Goal: Task Accomplishment & Management: Complete application form

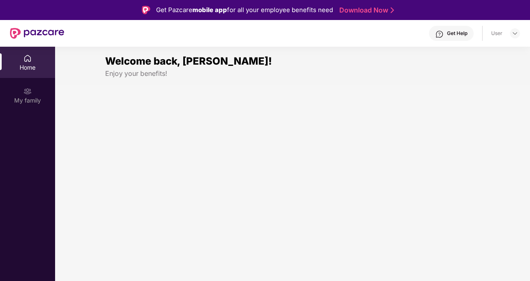
click at [116, 136] on section "Welcome back, Satyajit! Enjoy your benefits!" at bounding box center [292, 187] width 475 height 281
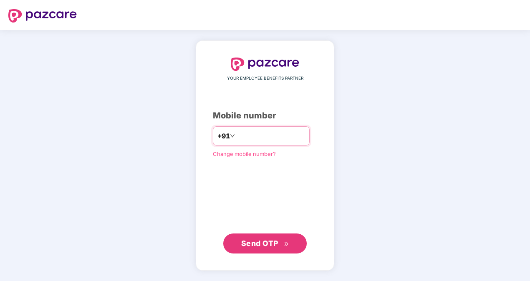
type input "**********"
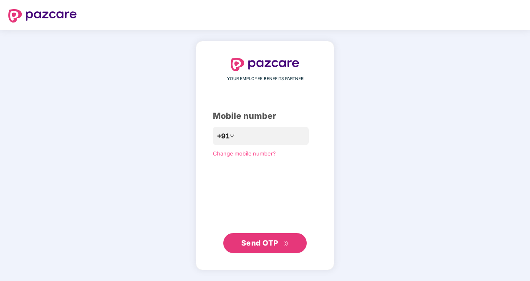
click at [252, 241] on span "Send OTP" at bounding box center [259, 243] width 37 height 9
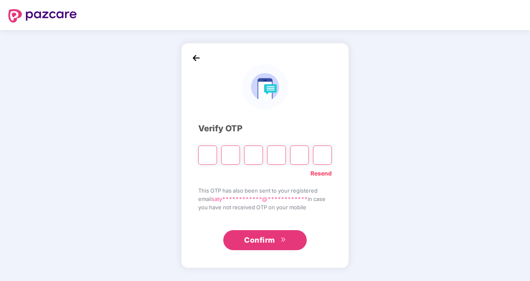
type input "*"
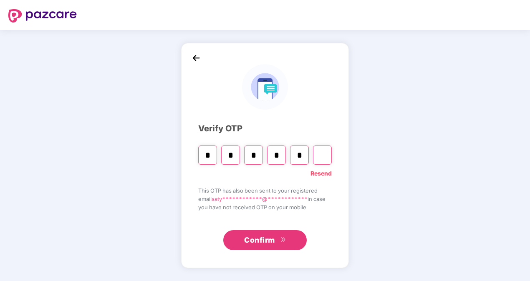
type input "*"
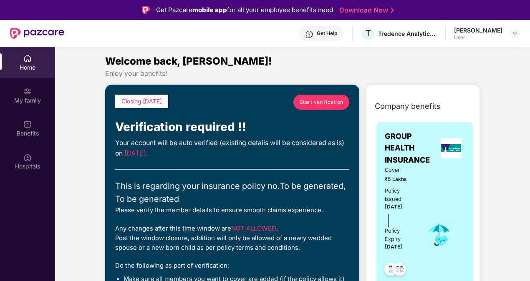
click at [231, 143] on div "Your account will be auto verified (existing details will be considered as is) …" at bounding box center [232, 148] width 234 height 21
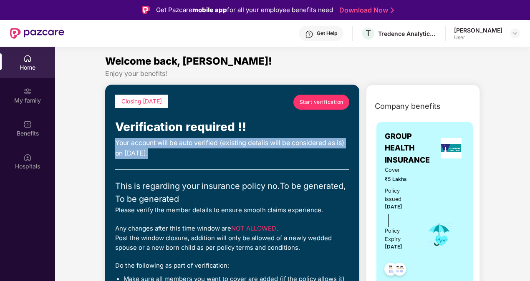
click at [231, 143] on div "Your account will be auto verified (existing details will be considered as is) …" at bounding box center [232, 148] width 234 height 21
drag, startPoint x: 231, startPoint y: 143, endPoint x: 280, endPoint y: 155, distance: 50.6
click at [280, 155] on div "Your account will be auto verified (existing details will be considered as is) …" at bounding box center [232, 148] width 234 height 21
click at [277, 142] on div "Your account will be auto verified (existing details will be considered as is) …" at bounding box center [232, 148] width 234 height 21
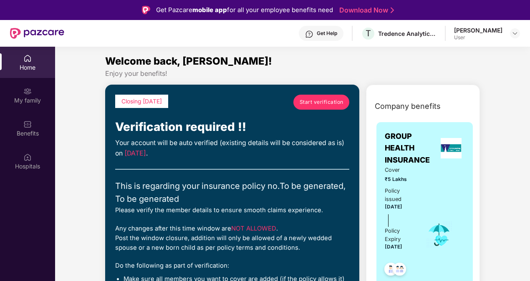
click at [257, 141] on div "Your account will be auto verified (existing details will be considered as is) …" at bounding box center [232, 148] width 234 height 21
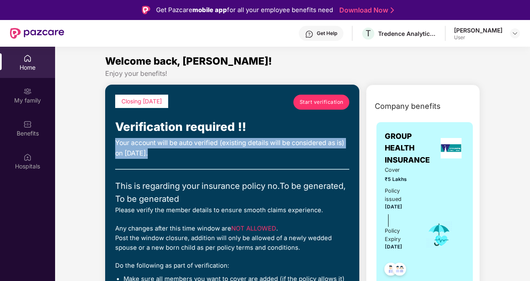
click at [257, 141] on div "Your account will be auto verified (existing details will be considered as is) …" at bounding box center [232, 148] width 234 height 21
drag, startPoint x: 257, startPoint y: 141, endPoint x: 276, endPoint y: 147, distance: 20.5
click at [276, 147] on div "Your account will be auto verified (existing details will be considered as is) …" at bounding box center [232, 148] width 234 height 21
click at [286, 147] on div "Your account will be auto verified (existing details will be considered as is) …" at bounding box center [232, 148] width 234 height 21
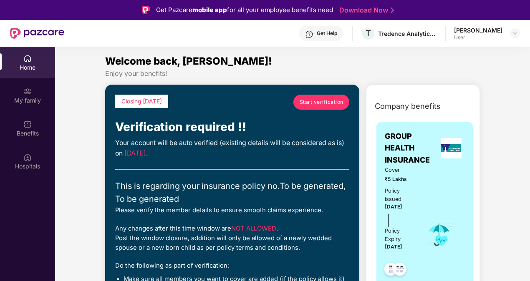
click at [259, 146] on div "Your account will be auto verified (existing details will be considered as is) …" at bounding box center [232, 148] width 234 height 21
click at [300, 147] on div "Your account will be auto verified (existing details will be considered as is) …" at bounding box center [232, 148] width 234 height 21
click at [259, 139] on div "Your account will be auto verified (existing details will be considered as is) …" at bounding box center [232, 148] width 234 height 21
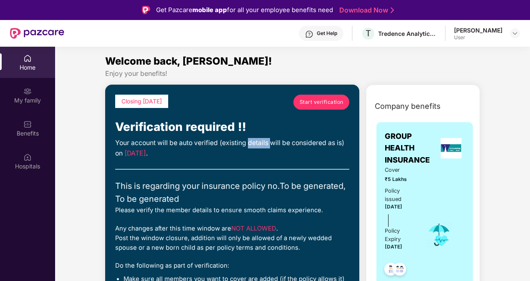
click at [259, 139] on div "Your account will be auto verified (existing details will be considered as is) …" at bounding box center [232, 148] width 234 height 21
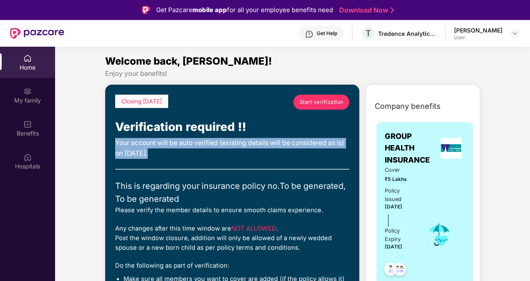
click at [259, 139] on div "Your account will be auto verified (existing details will be considered as is) …" at bounding box center [232, 148] width 234 height 21
drag, startPoint x: 259, startPoint y: 139, endPoint x: 298, endPoint y: 146, distance: 39.9
click at [298, 146] on div "Your account will be auto verified (existing details will be considered as is) …" at bounding box center [232, 148] width 234 height 21
click at [294, 138] on div "Your account will be auto verified (existing details will be considered as is) …" at bounding box center [232, 148] width 234 height 21
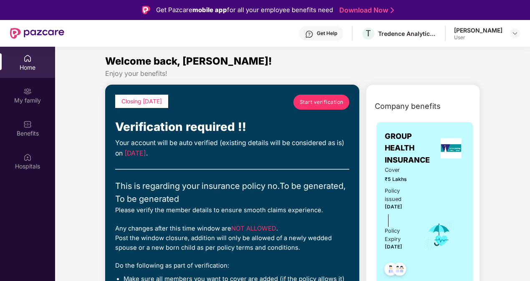
click at [260, 142] on div "Your account will be auto verified (existing details will be considered as is) …" at bounding box center [232, 148] width 234 height 21
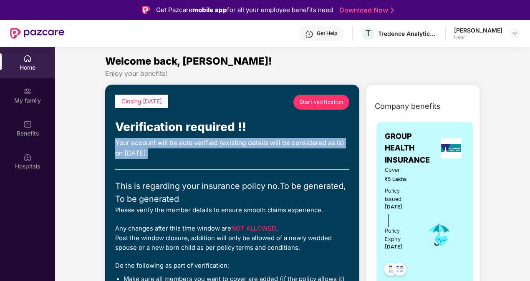
click at [260, 142] on div "Your account will be auto verified (existing details will be considered as is) …" at bounding box center [232, 148] width 234 height 21
drag, startPoint x: 260, startPoint y: 142, endPoint x: 272, endPoint y: 148, distance: 14.0
click at [272, 148] on div "Your account will be auto verified (existing details will be considered as is) …" at bounding box center [232, 148] width 234 height 21
click at [298, 139] on div "Your account will be auto verified (existing details will be considered as is) …" at bounding box center [232, 148] width 234 height 21
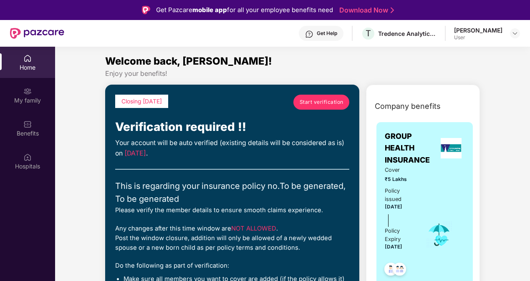
click at [304, 99] on span "Start verification" at bounding box center [322, 102] width 44 height 8
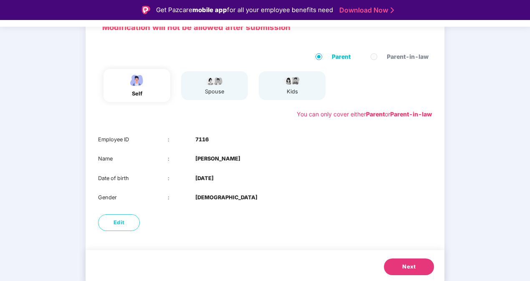
scroll to position [70, 0]
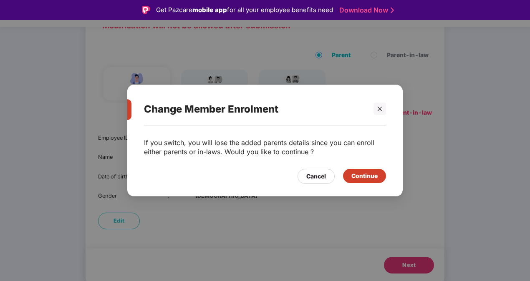
click at [364, 175] on div "Continue" at bounding box center [365, 176] width 26 height 9
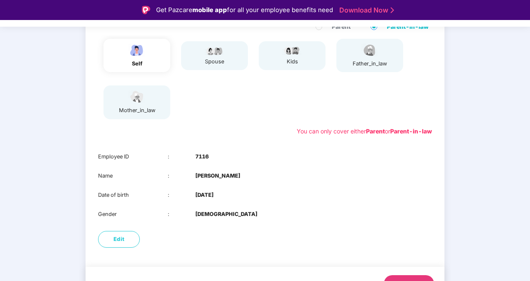
scroll to position [112, 0]
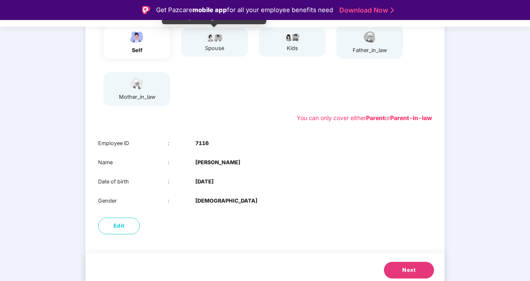
click at [214, 38] on img at bounding box center [214, 37] width 21 height 10
click at [413, 272] on span "Next" at bounding box center [409, 270] width 13 height 8
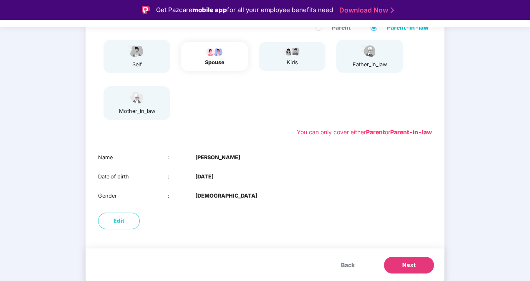
scroll to position [98, 0]
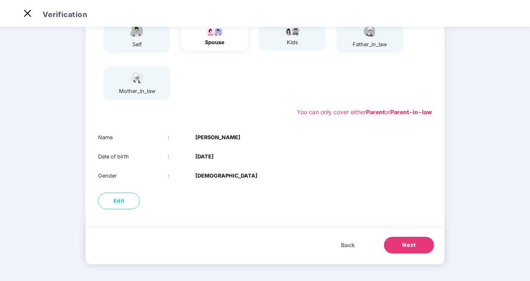
click at [421, 247] on button "Next" at bounding box center [409, 245] width 50 height 17
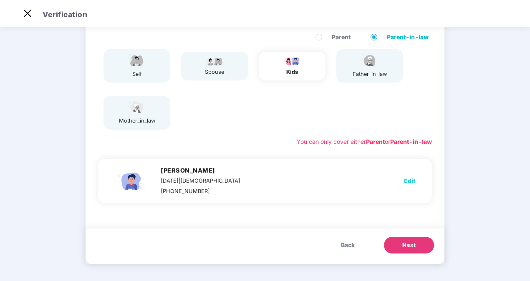
click at [416, 247] on button "Next" at bounding box center [409, 245] width 50 height 17
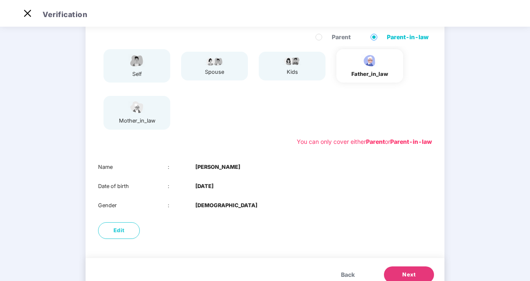
scroll to position [98, 0]
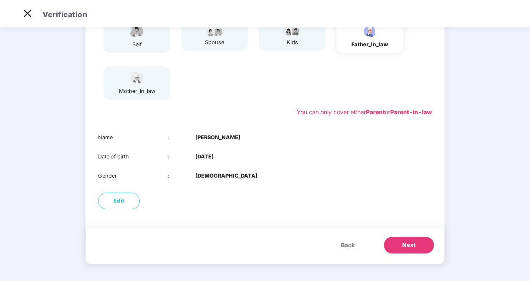
click at [419, 248] on button "Next" at bounding box center [409, 245] width 50 height 17
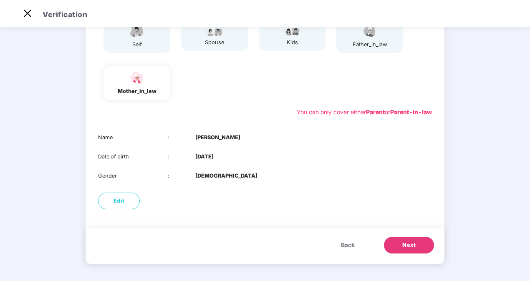
click at [419, 242] on button "Next" at bounding box center [409, 245] width 50 height 17
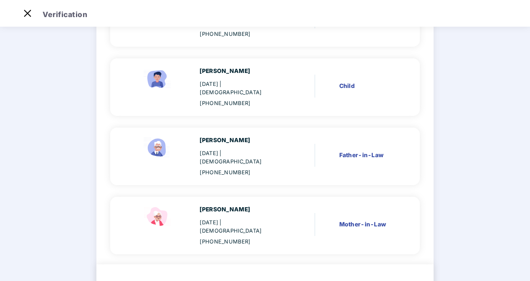
scroll to position [192, 0]
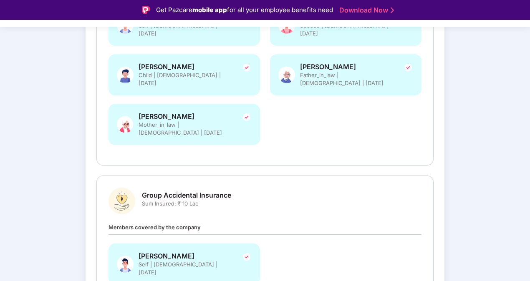
scroll to position [255, 0]
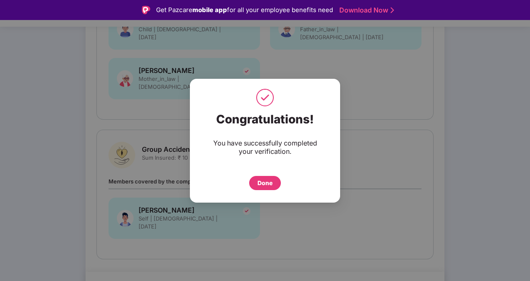
click at [271, 182] on div "Done" at bounding box center [265, 183] width 15 height 9
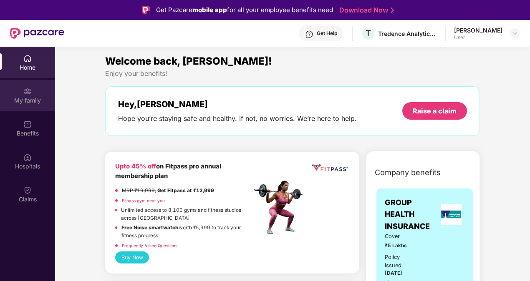
click at [16, 96] on div "My family" at bounding box center [27, 95] width 55 height 31
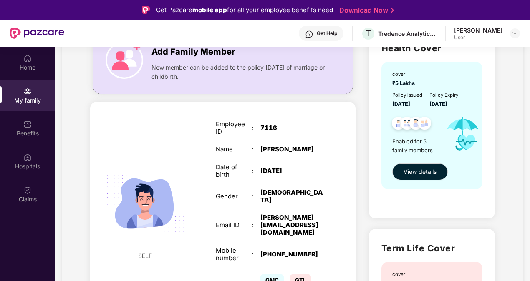
scroll to position [35, 0]
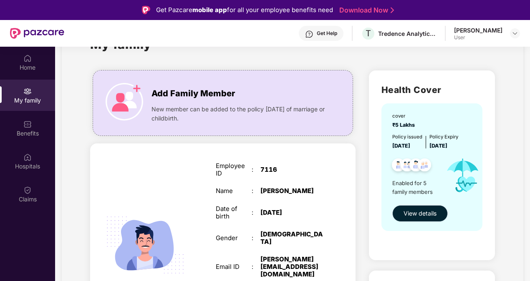
click at [428, 209] on span "View details" at bounding box center [420, 213] width 33 height 9
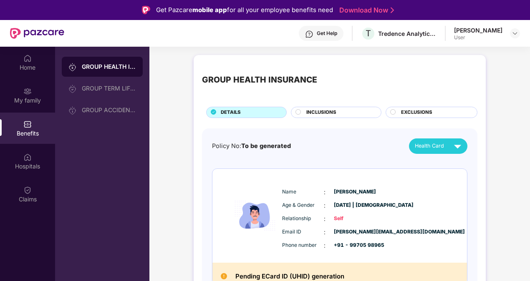
click at [346, 110] on div "INCLUSIONS" at bounding box center [339, 113] width 75 height 9
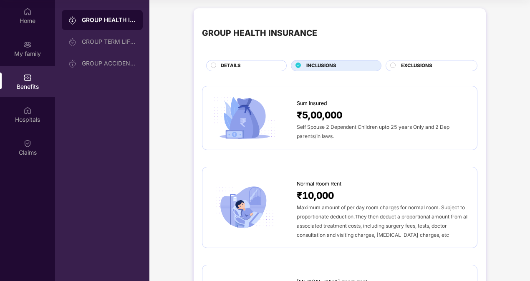
click at [415, 63] on span "EXCLUSIONS" at bounding box center [416, 66] width 31 height 8
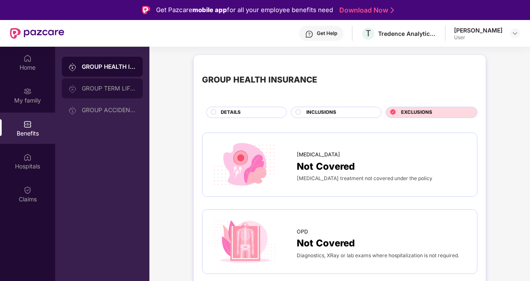
click at [98, 90] on div "GROUP TERM LIFE INSURANCE" at bounding box center [109, 88] width 54 height 7
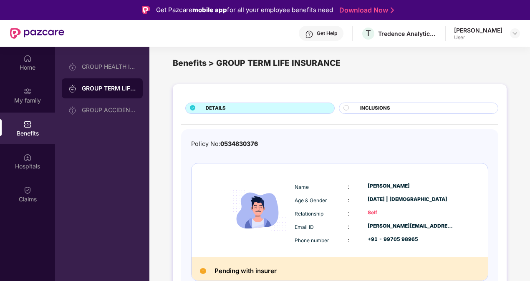
scroll to position [11, 0]
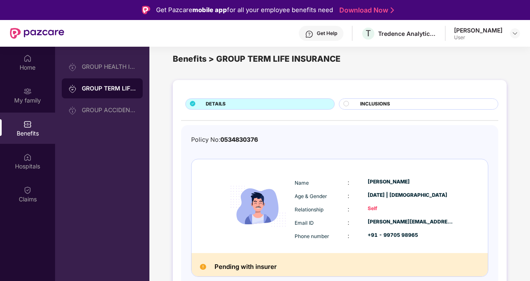
click at [370, 101] on span "INCLUSIONS" at bounding box center [375, 105] width 30 height 8
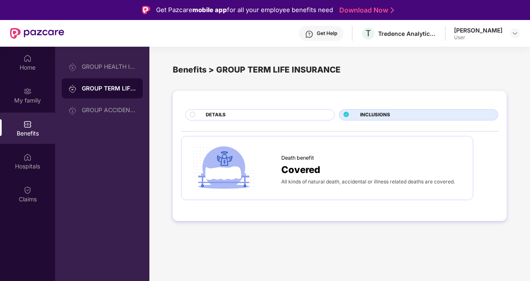
scroll to position [0, 0]
click at [113, 112] on div "GROUP ACCIDENTAL INSURANCE" at bounding box center [109, 110] width 54 height 7
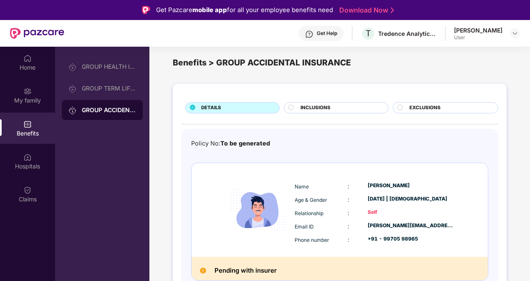
scroll to position [11, 0]
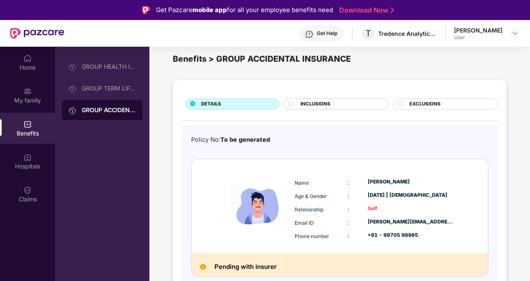
click at [327, 106] on span "INCLUSIONS" at bounding box center [316, 105] width 30 height 8
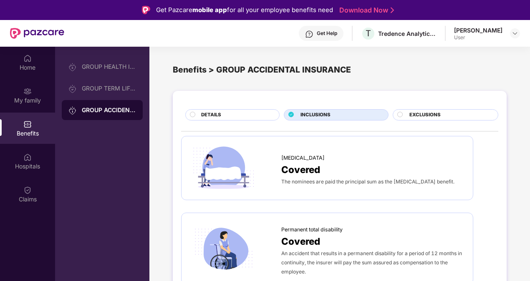
scroll to position [0, 0]
click at [407, 113] on div "EXCLUSIONS" at bounding box center [450, 116] width 89 height 9
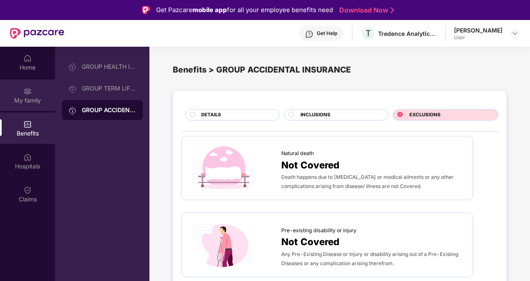
click at [26, 84] on div "My family" at bounding box center [27, 95] width 55 height 31
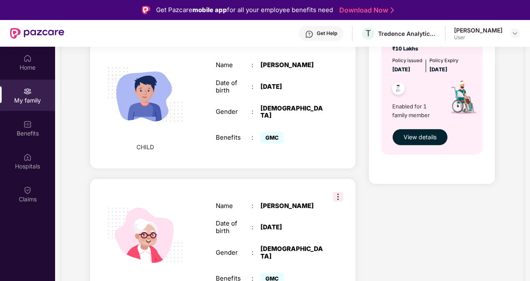
scroll to position [543, 0]
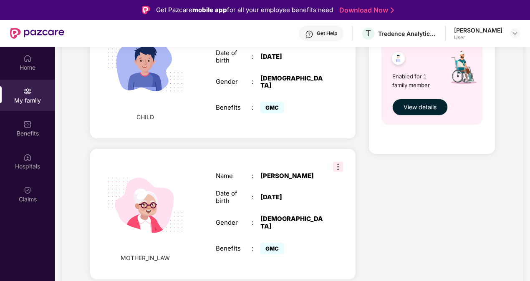
click at [336, 162] on img at bounding box center [338, 167] width 10 height 10
click at [12, 134] on div "Benefits" at bounding box center [27, 133] width 55 height 8
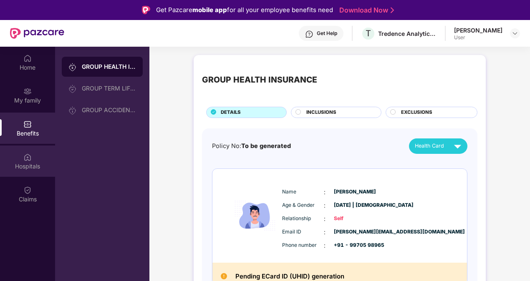
click at [24, 156] on img at bounding box center [27, 157] width 8 height 8
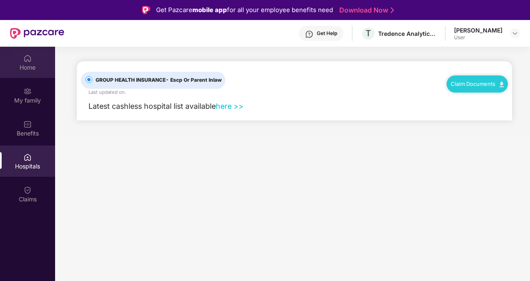
click at [22, 61] on div "Home" at bounding box center [27, 62] width 55 height 31
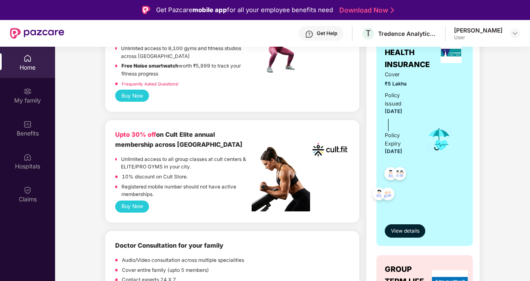
scroll to position [167, 0]
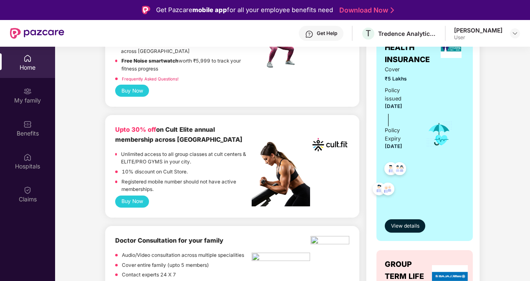
click at [136, 196] on button "Buy Now" at bounding box center [132, 202] width 34 height 12
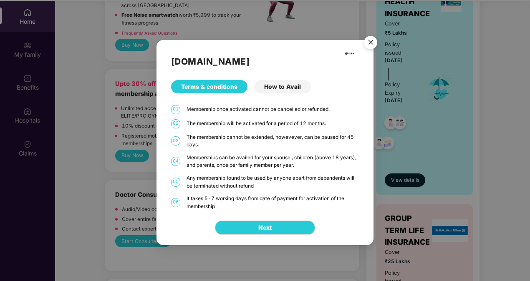
scroll to position [47, 0]
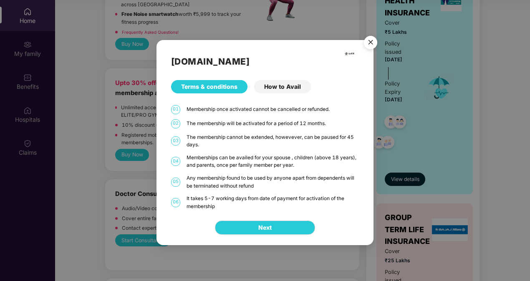
click at [285, 83] on div "How to Avail" at bounding box center [282, 86] width 57 height 13
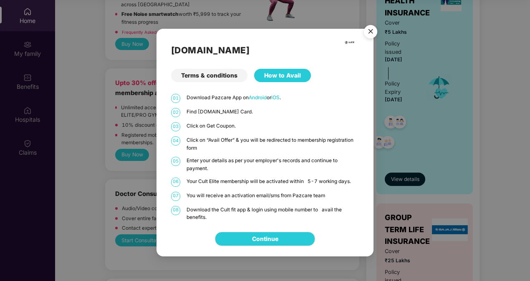
click at [368, 35] on img "Close" at bounding box center [370, 32] width 23 height 23
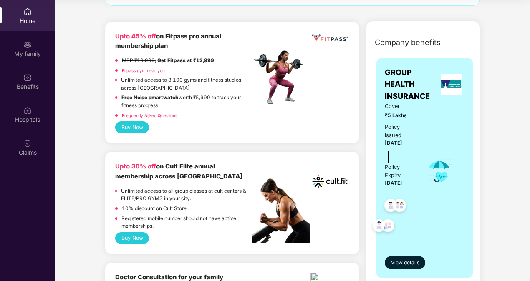
scroll to position [0, 0]
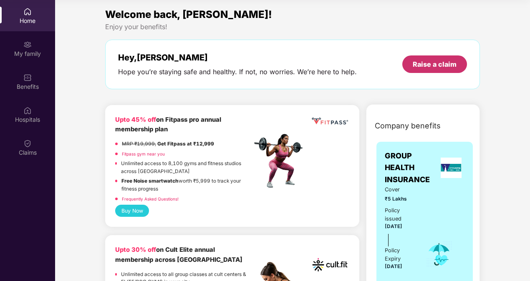
click at [433, 61] on div "Raise a claim" at bounding box center [435, 64] width 44 height 9
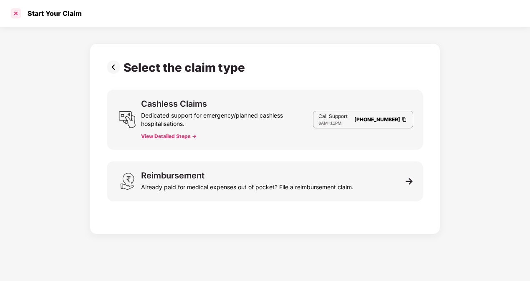
drag, startPoint x: 18, startPoint y: 20, endPoint x: 13, endPoint y: 11, distance: 9.9
click at [15, 17] on div "Start Your Claim" at bounding box center [265, 13] width 530 height 27
click at [13, 10] on div at bounding box center [15, 13] width 13 height 13
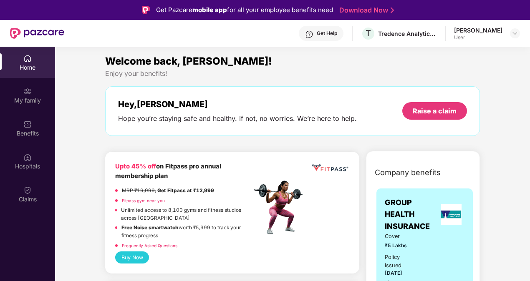
scroll to position [0, 0]
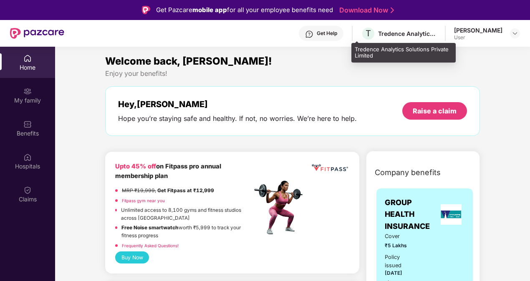
click at [393, 35] on div "Tredence Analytics Solutions Private Limited" at bounding box center [407, 34] width 58 height 8
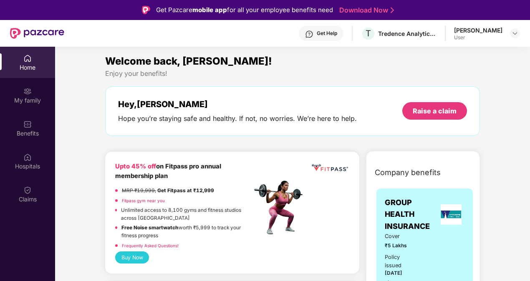
click at [486, 33] on div "[PERSON_NAME]" at bounding box center [478, 30] width 48 height 8
click at [514, 33] on img at bounding box center [515, 33] width 7 height 7
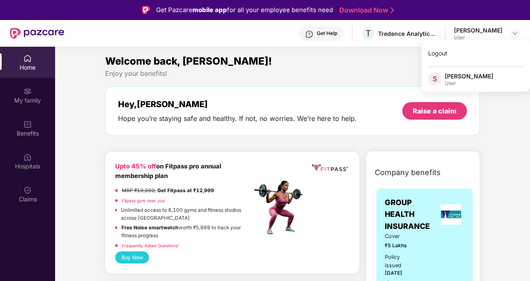
click at [379, 80] on div "Welcome back, [PERSON_NAME]! Enjoy your benefits! Hey, [PERSON_NAME] you’re sta…" at bounding box center [293, 98] width 382 height 91
